Goal: Information Seeking & Learning: Learn about a topic

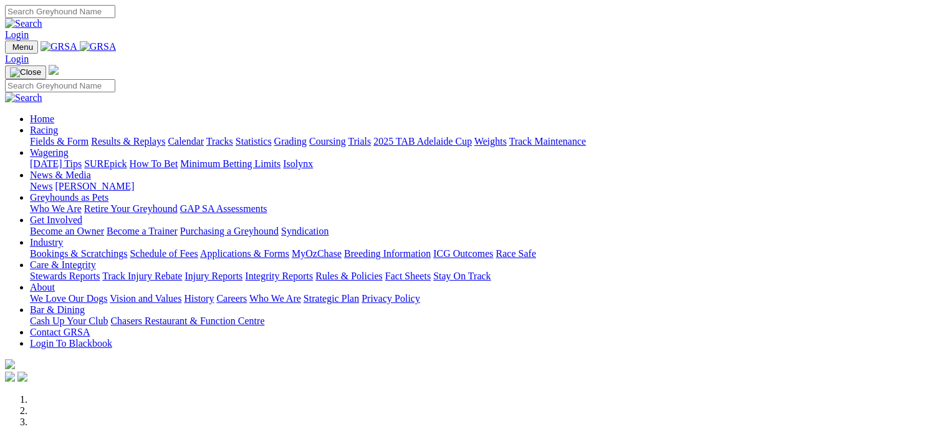
click at [69, 147] on link "Wagering" at bounding box center [49, 152] width 39 height 11
click at [55, 136] on link "Fields & Form" at bounding box center [59, 141] width 59 height 11
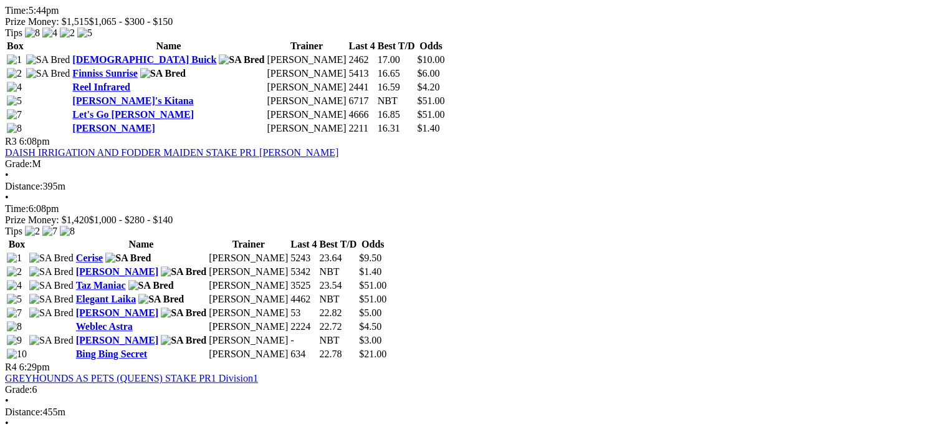
scroll to position [846, 0]
